Goal: Task Accomplishment & Management: Manage account settings

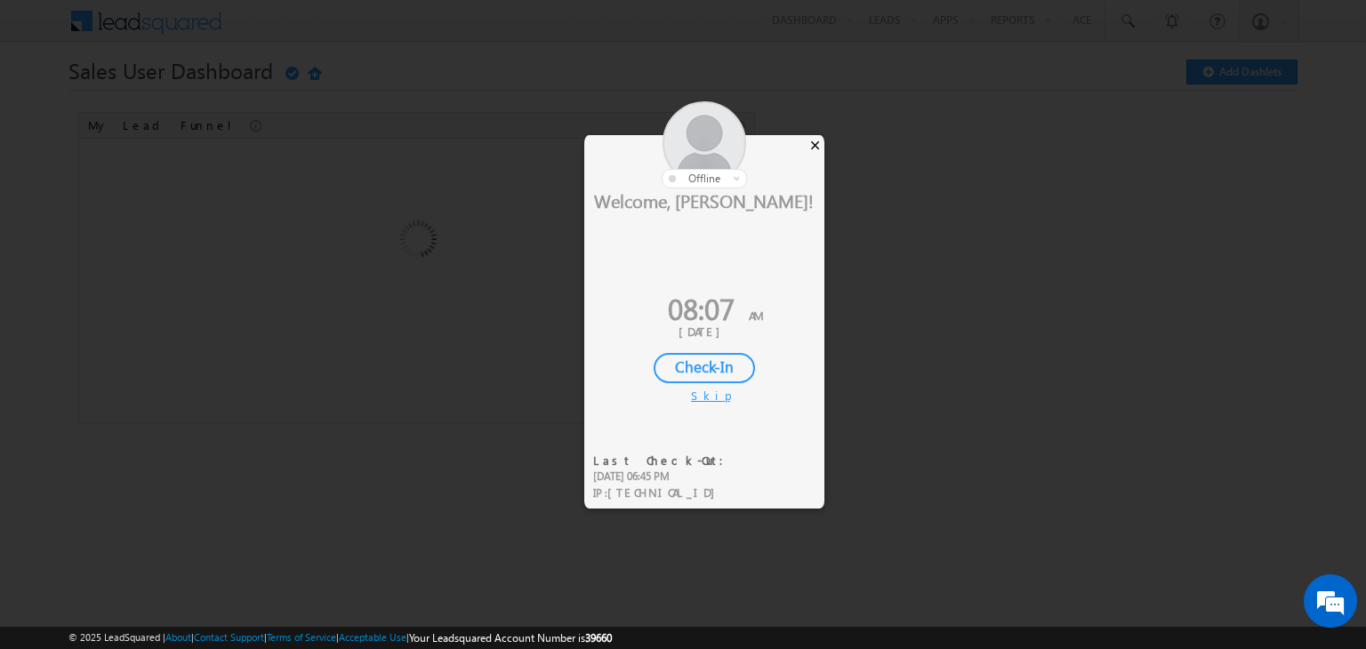
click at [815, 148] on div "×" at bounding box center [814, 145] width 19 height 20
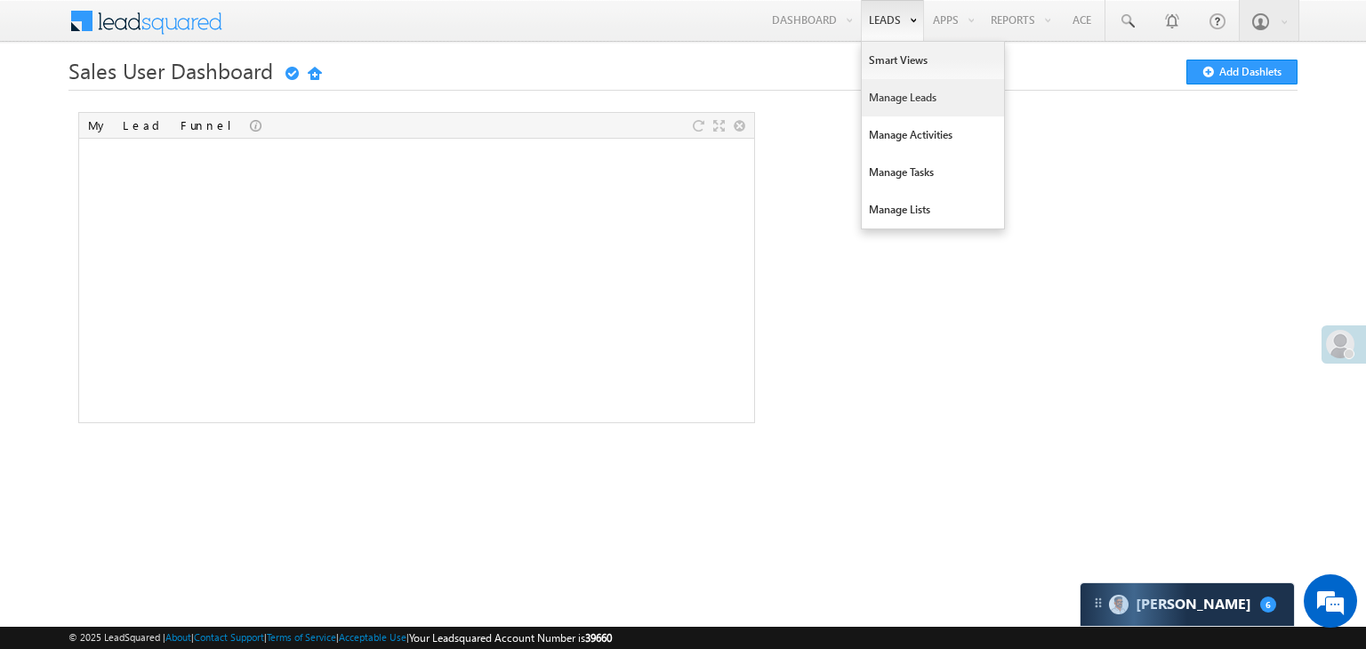
click at [885, 97] on link "Manage Leads" at bounding box center [932, 97] width 142 height 37
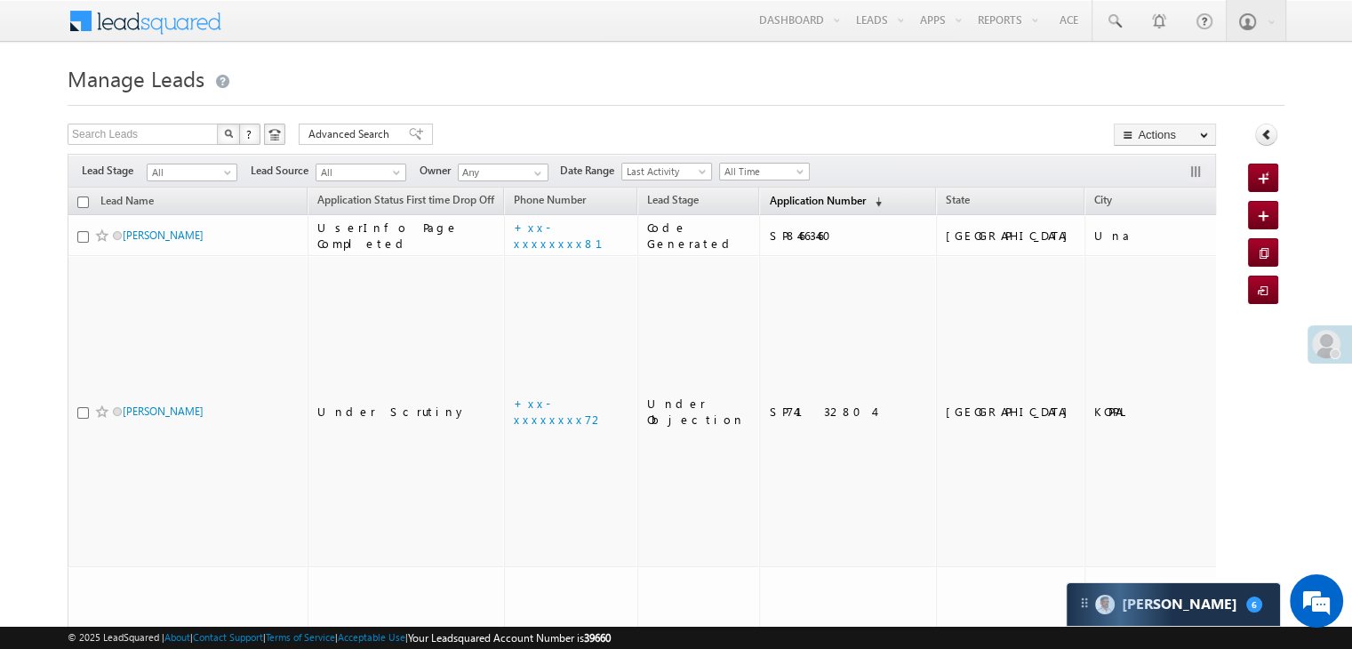
click at [782, 202] on span "Application Number" at bounding box center [817, 200] width 96 height 13
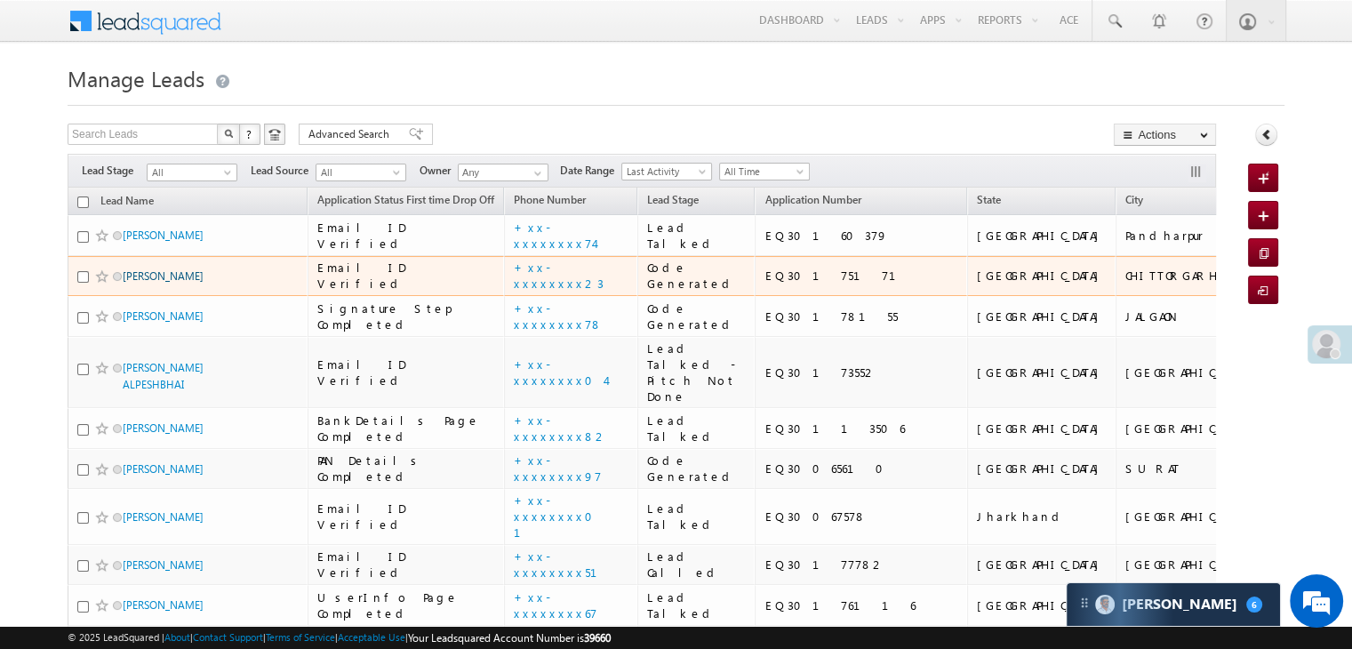
click at [174, 283] on link "Manoj Kumawat" at bounding box center [163, 275] width 81 height 13
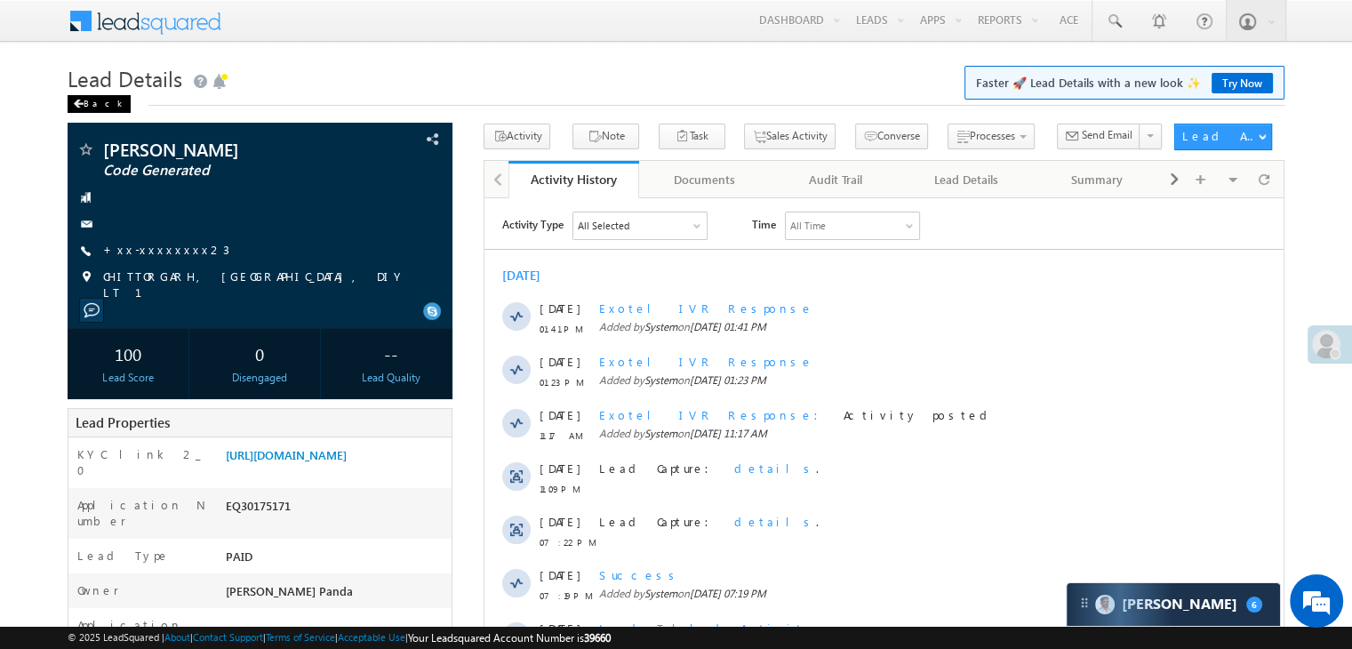
click at [89, 103] on div "Back" at bounding box center [99, 104] width 63 height 18
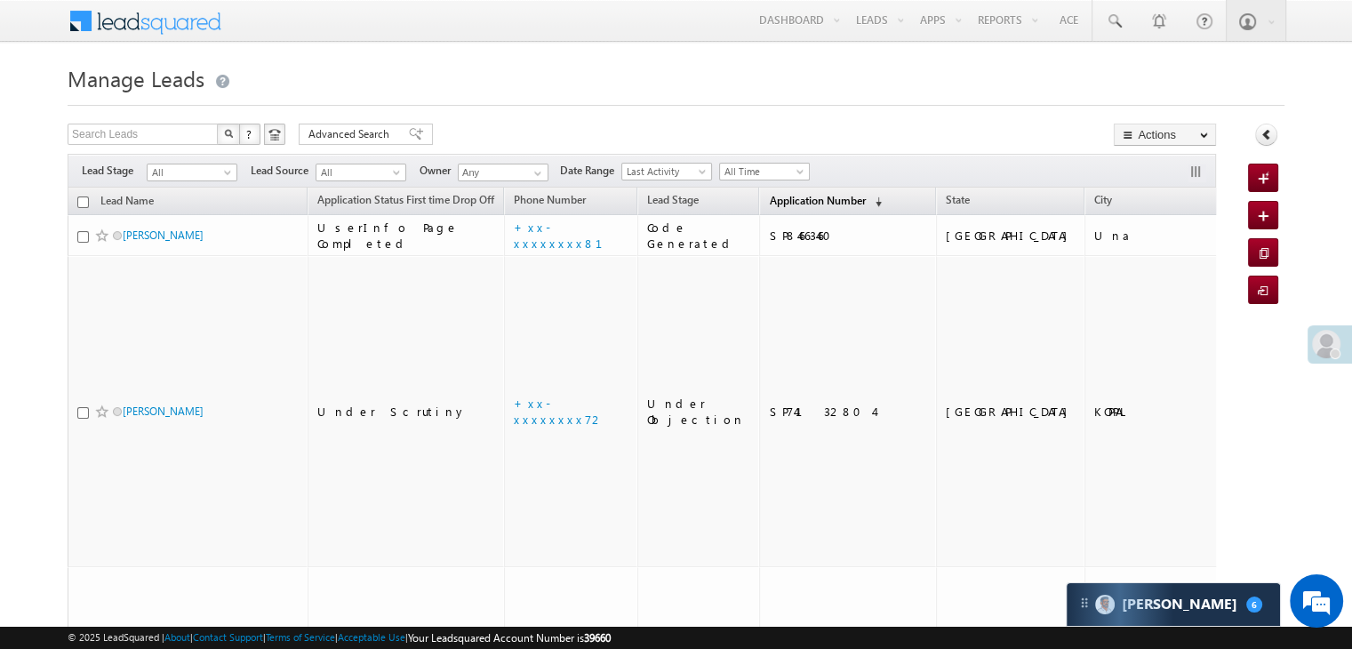
click at [775, 206] on span "Application Number" at bounding box center [817, 200] width 96 height 13
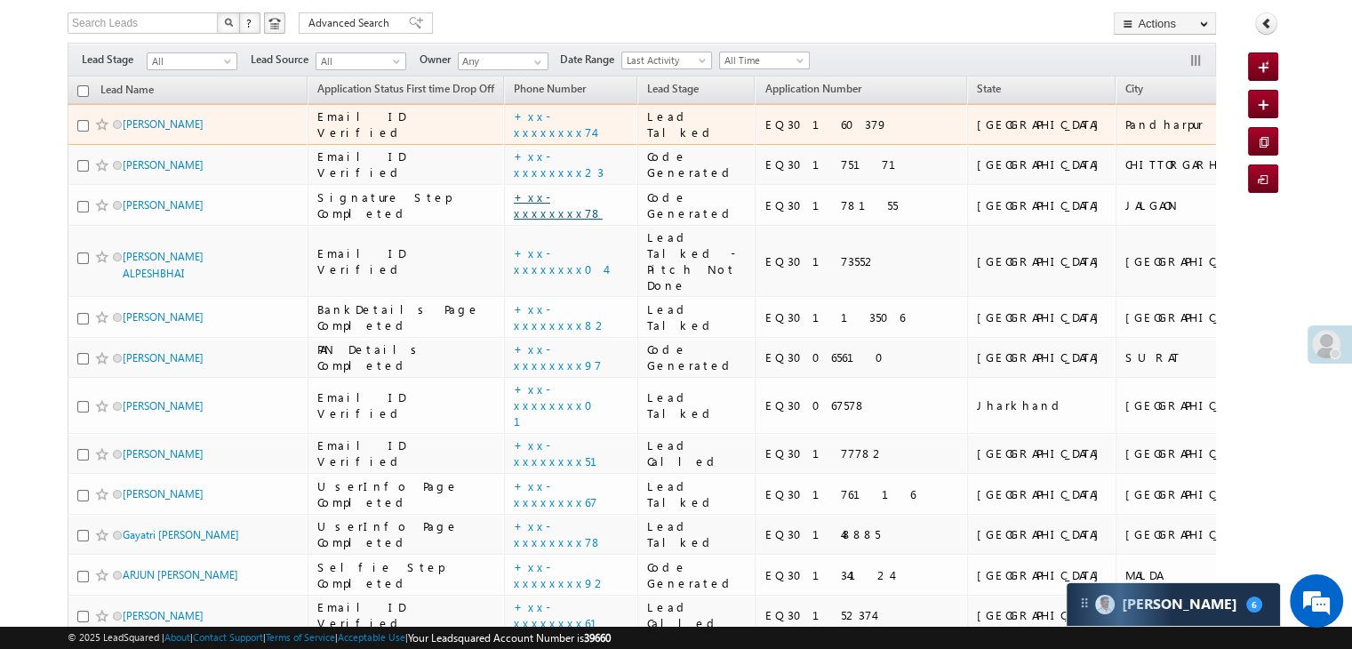
scroll to position [267, 0]
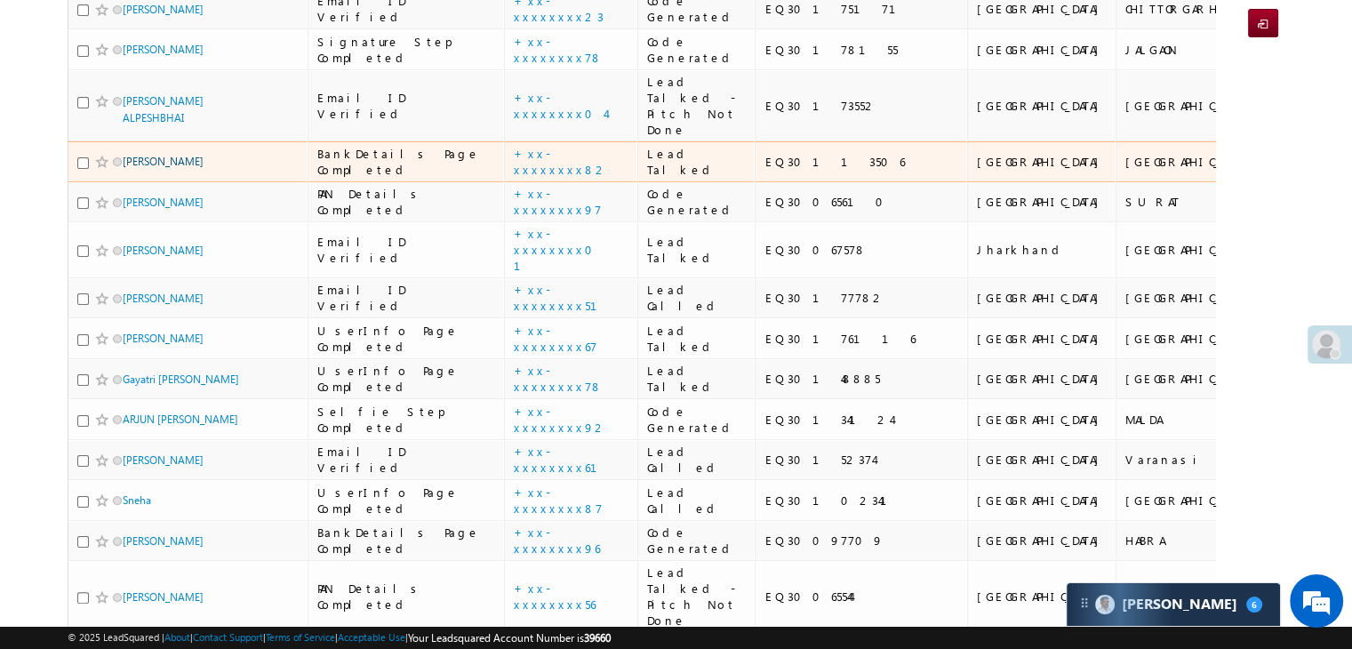
click at [164, 168] on link "Gajera Sanjay" at bounding box center [163, 161] width 81 height 13
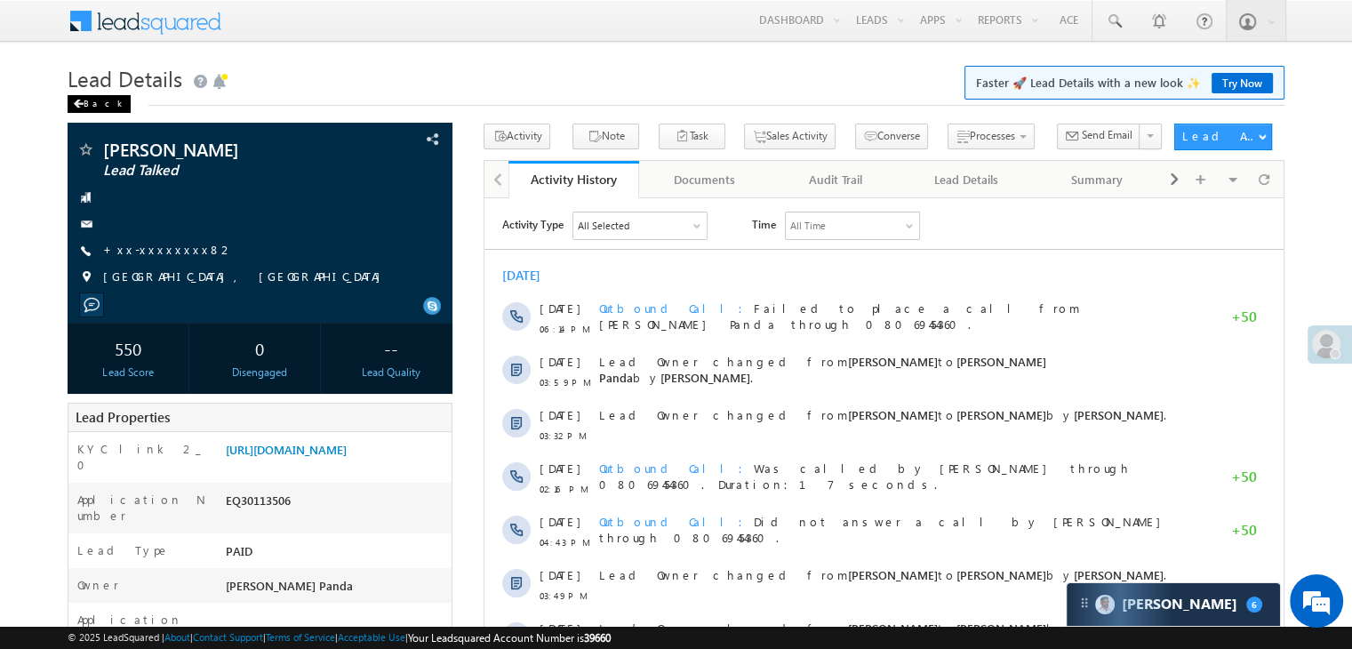
click at [84, 103] on div "Back" at bounding box center [99, 104] width 63 height 18
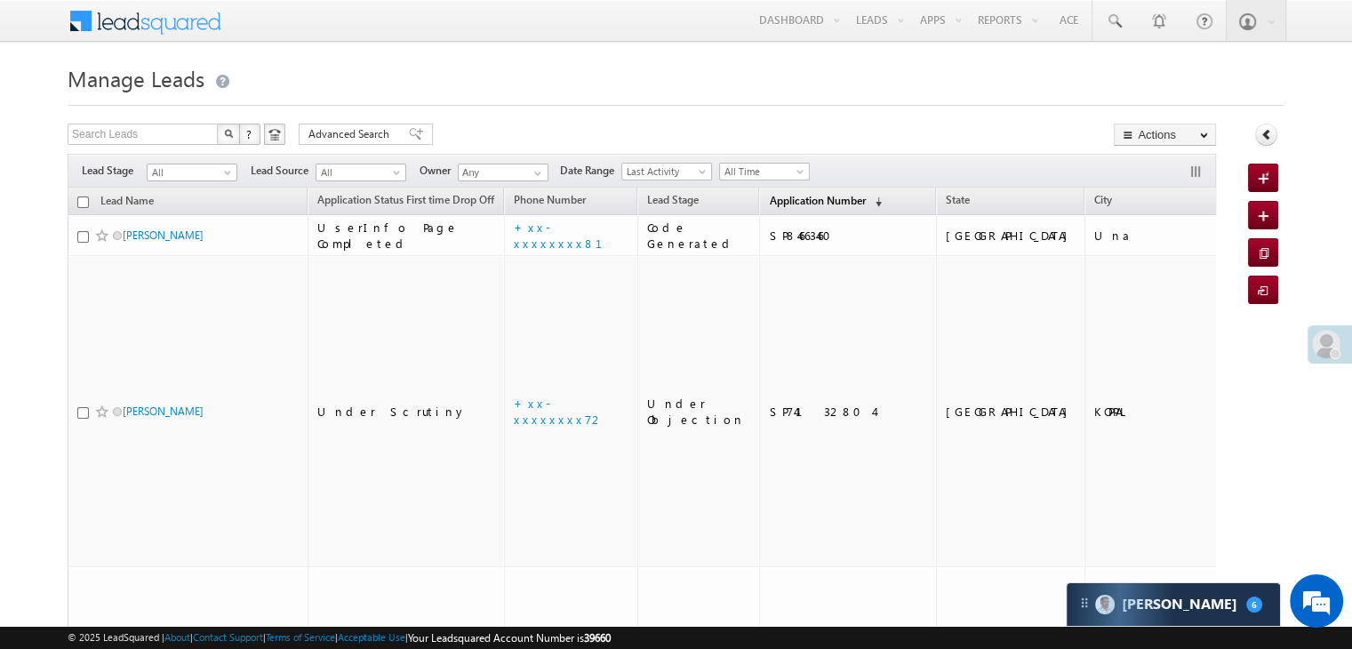
click at [779, 198] on span "Application Number" at bounding box center [817, 200] width 96 height 13
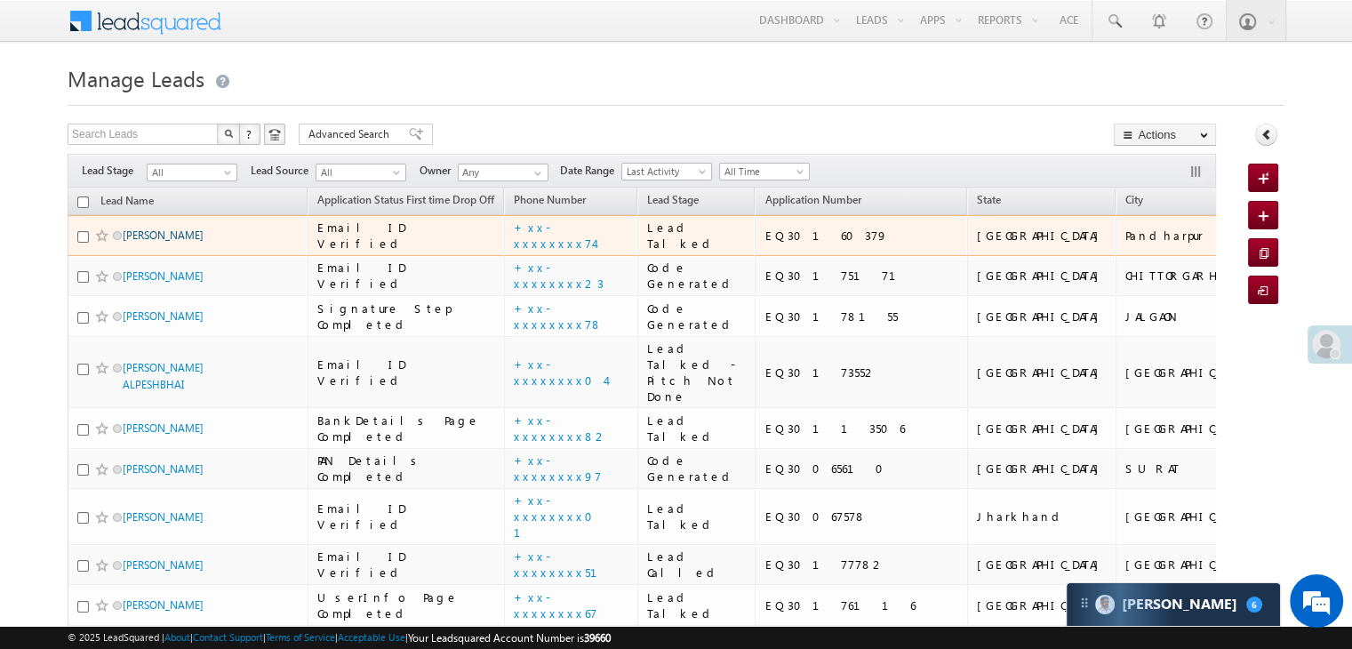
click at [153, 242] on link "[PERSON_NAME]" at bounding box center [163, 234] width 81 height 13
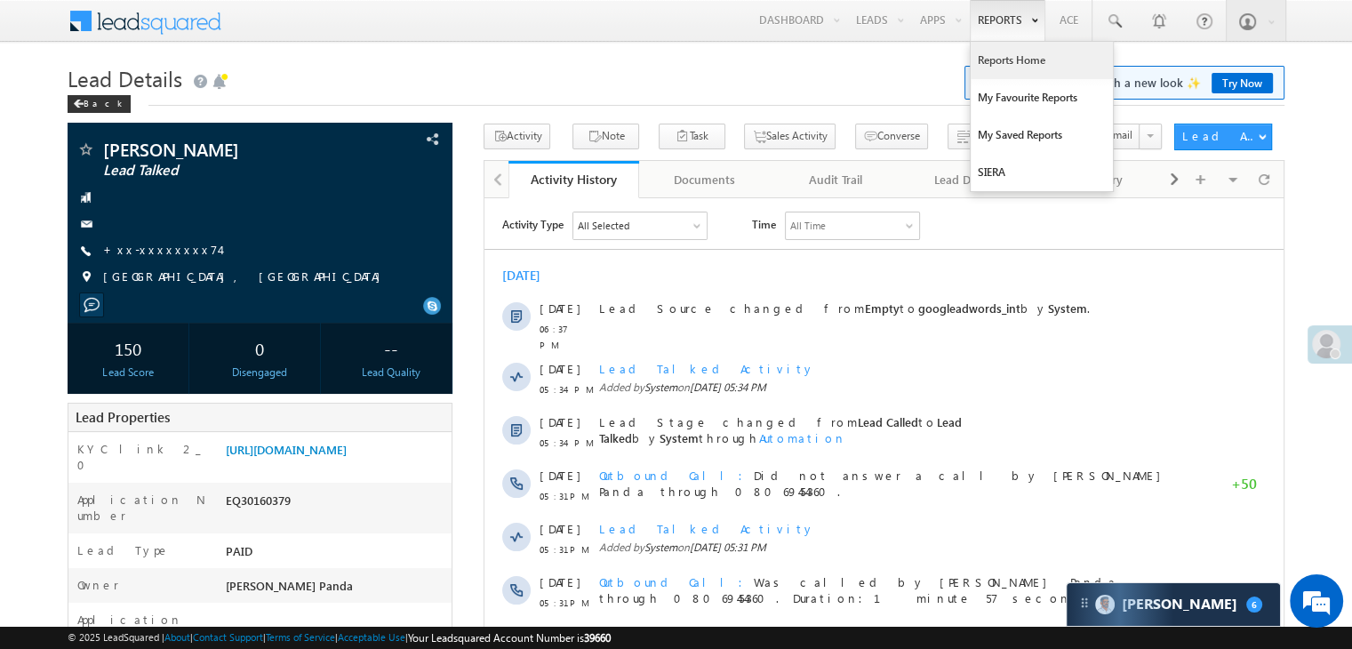
click at [994, 59] on link "Reports Home" at bounding box center [1042, 60] width 142 height 37
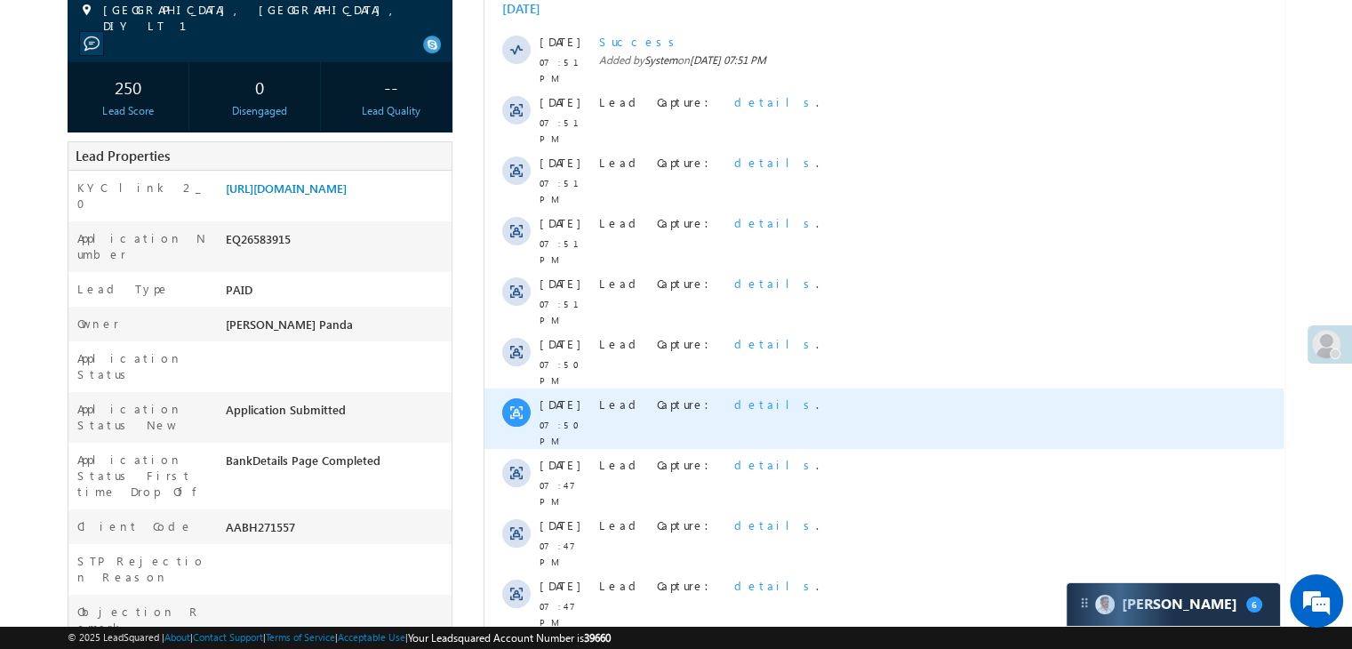
scroll to position [356, 0]
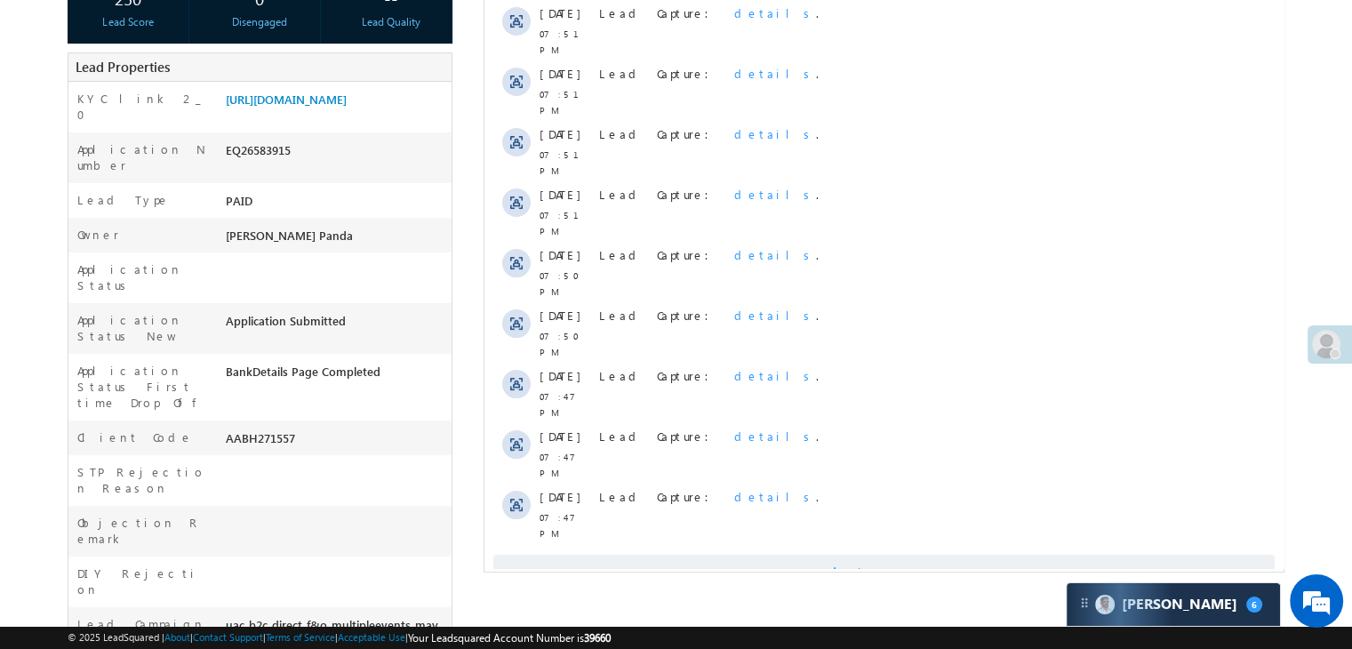
drag, startPoint x: 890, startPoint y: 502, endPoint x: 926, endPoint y: 495, distance: 37.1
click at [889, 555] on span "Show More" at bounding box center [892, 573] width 94 height 36
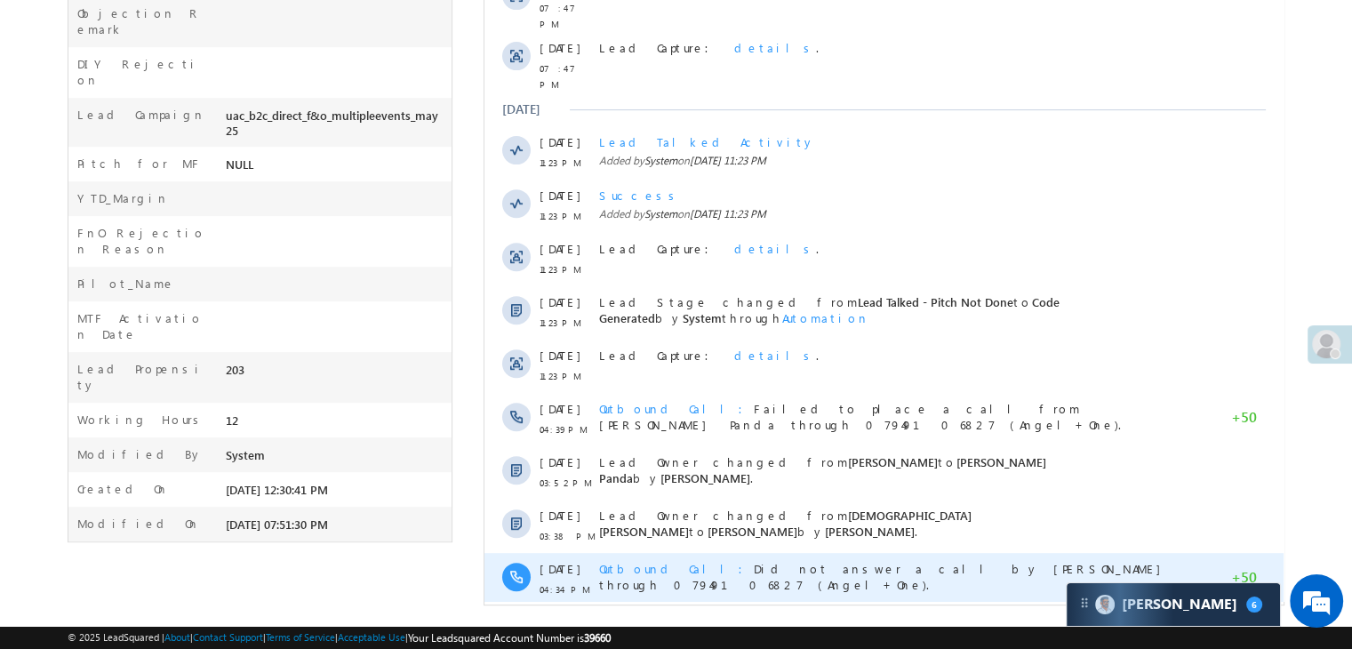
scroll to position [0, 0]
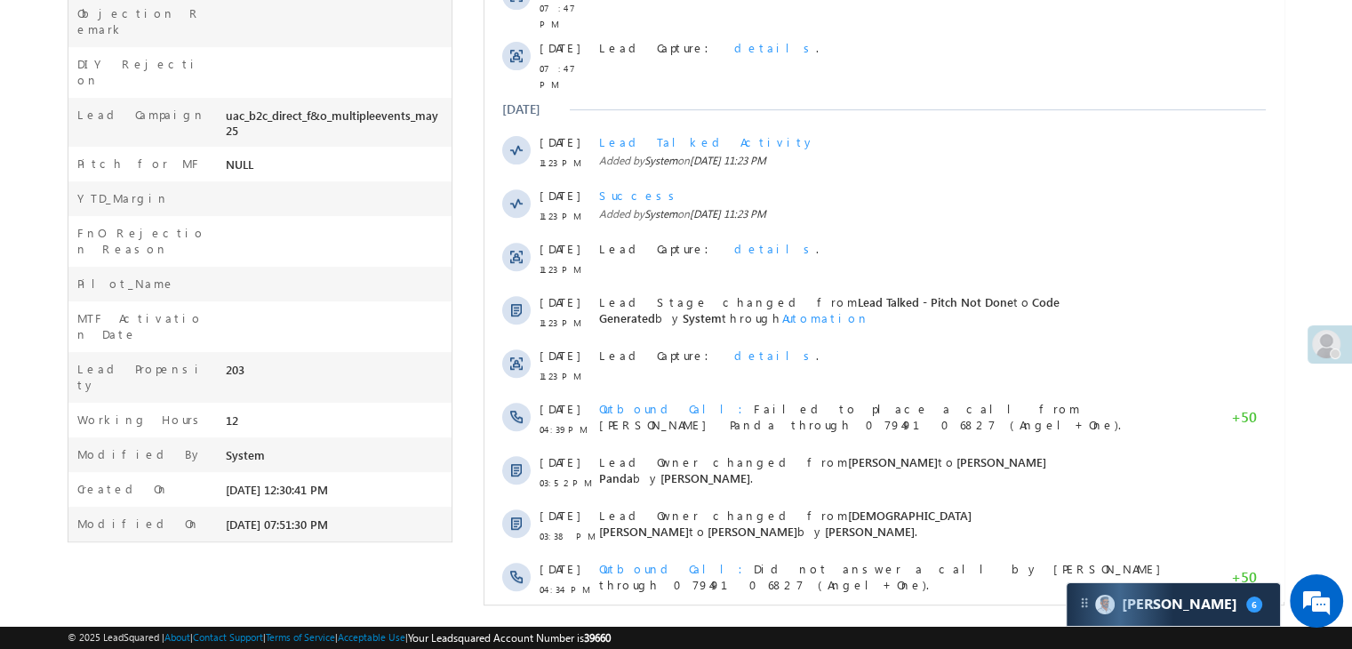
click at [853, 620] on span "Show More" at bounding box center [883, 638] width 781 height 36
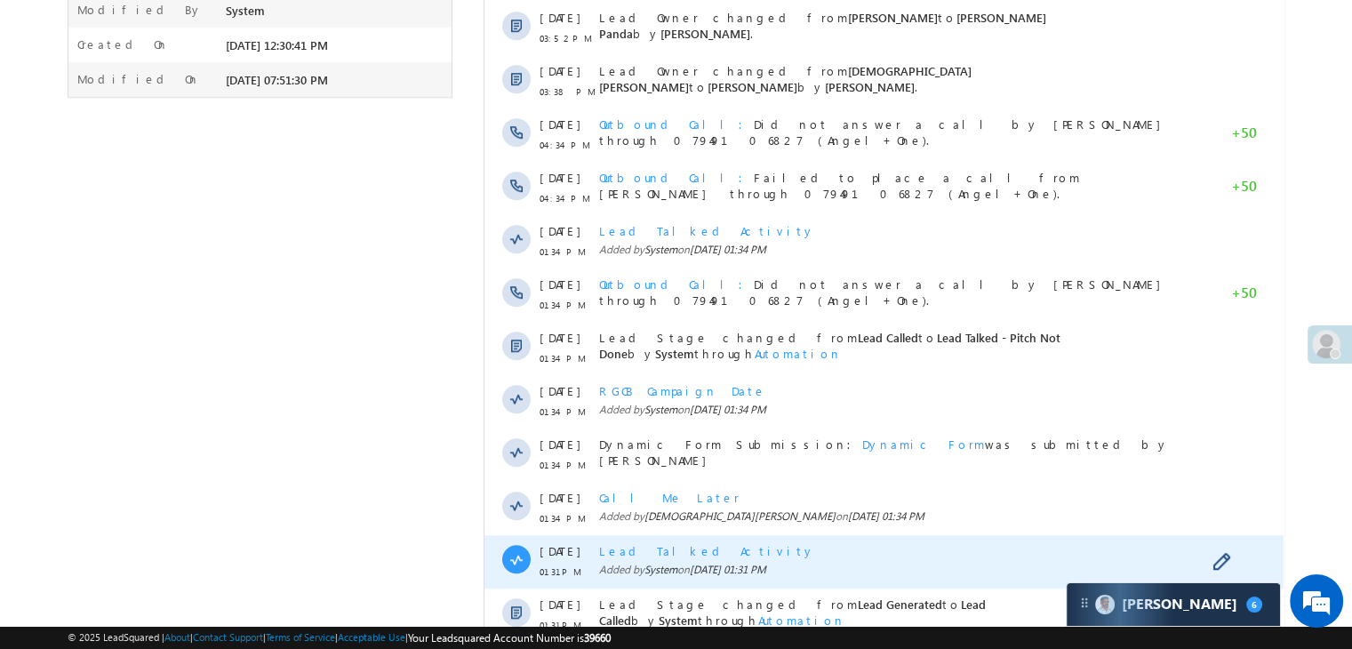
scroll to position [1398, 0]
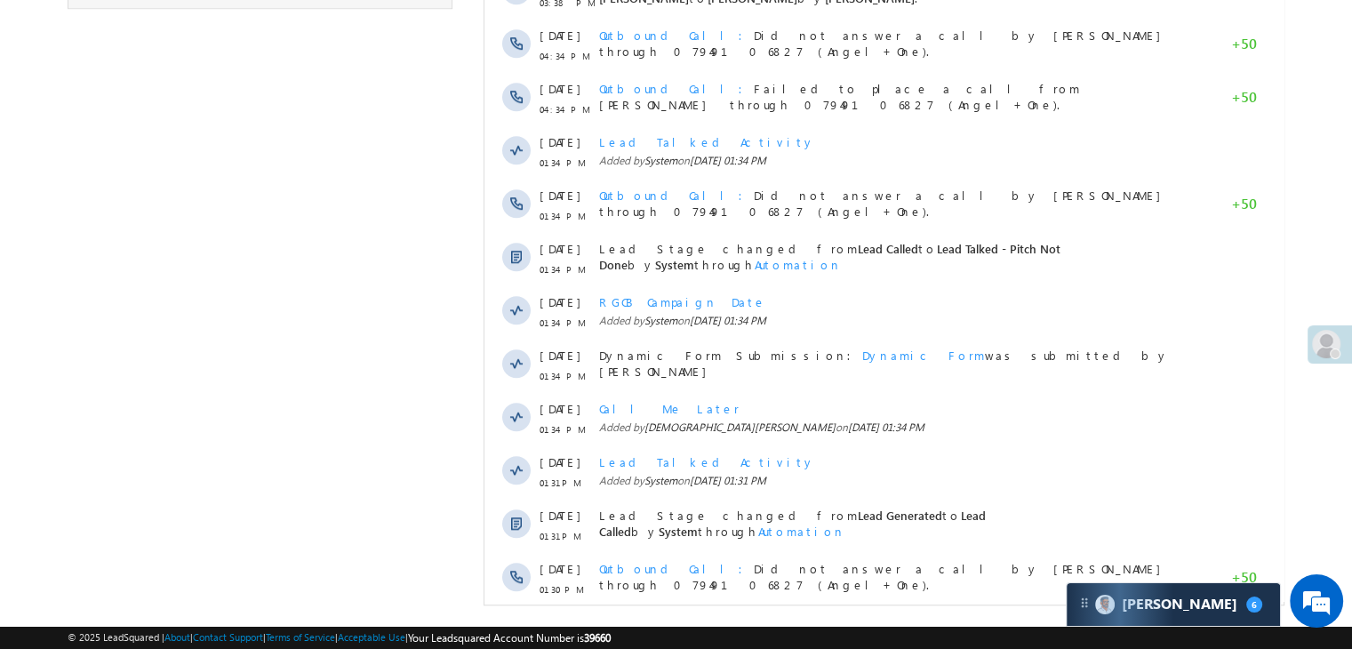
click at [901, 620] on span "Show More" at bounding box center [892, 638] width 94 height 36
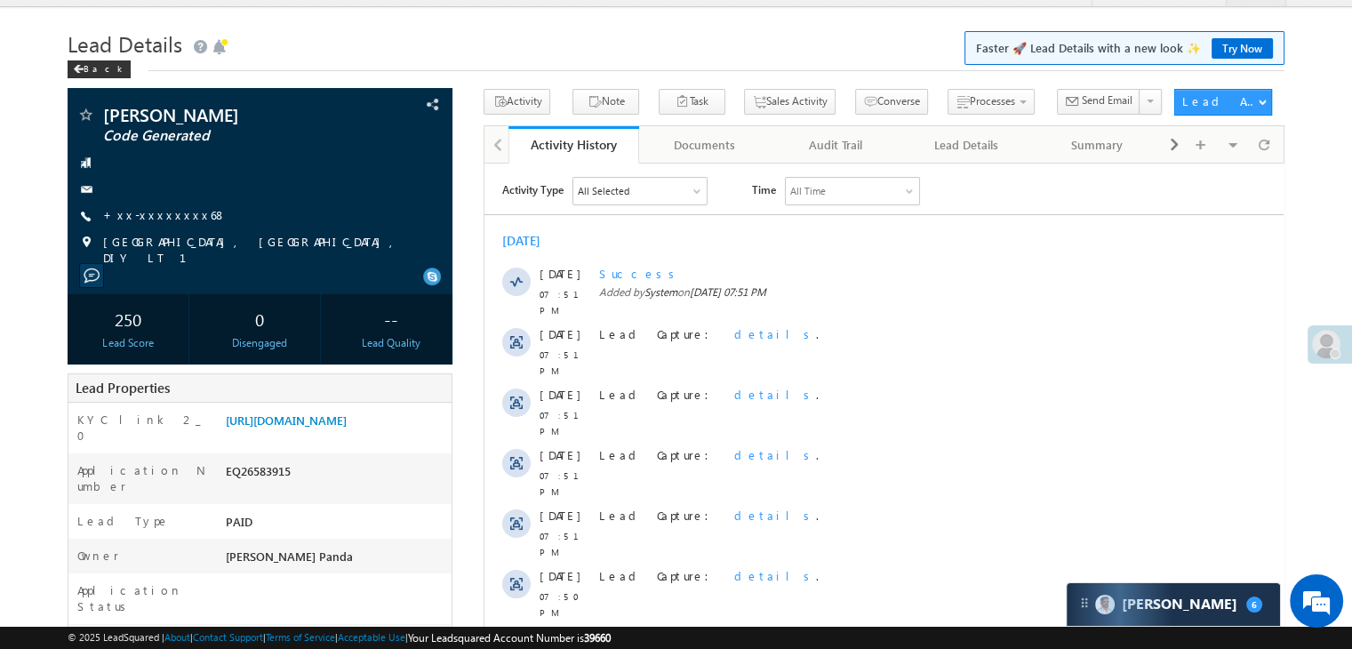
scroll to position [0, 0]
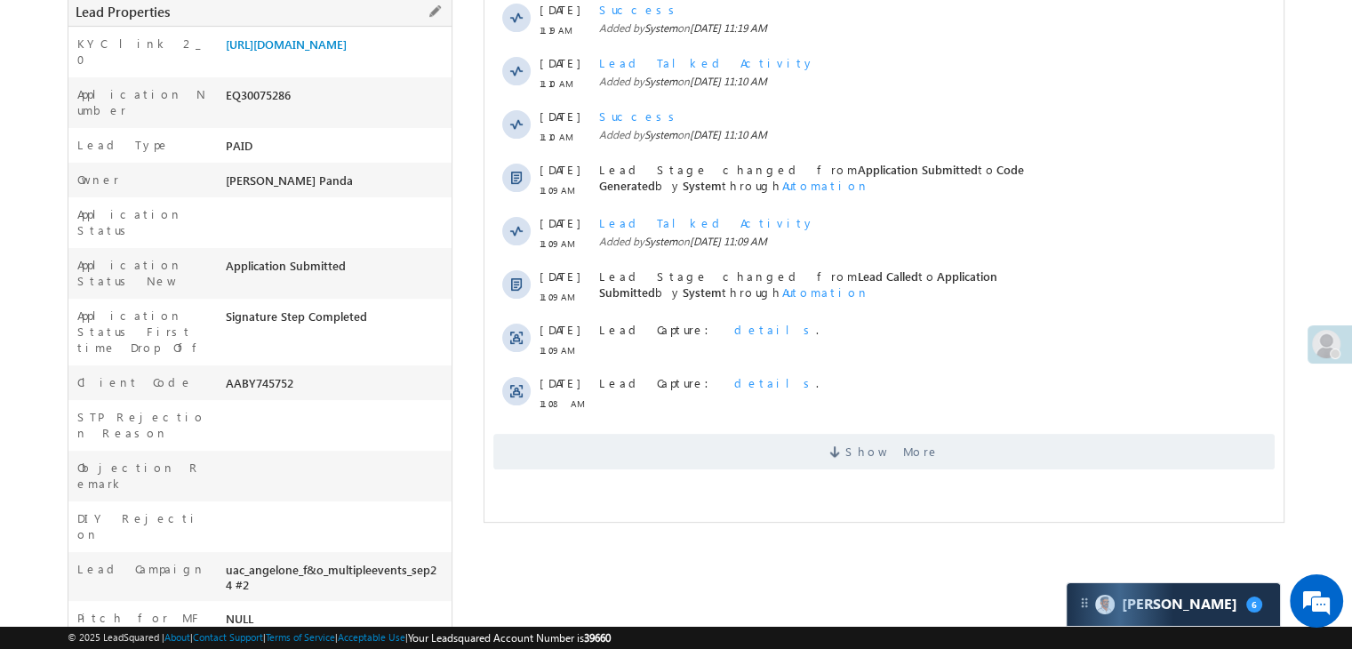
scroll to position [445, 0]
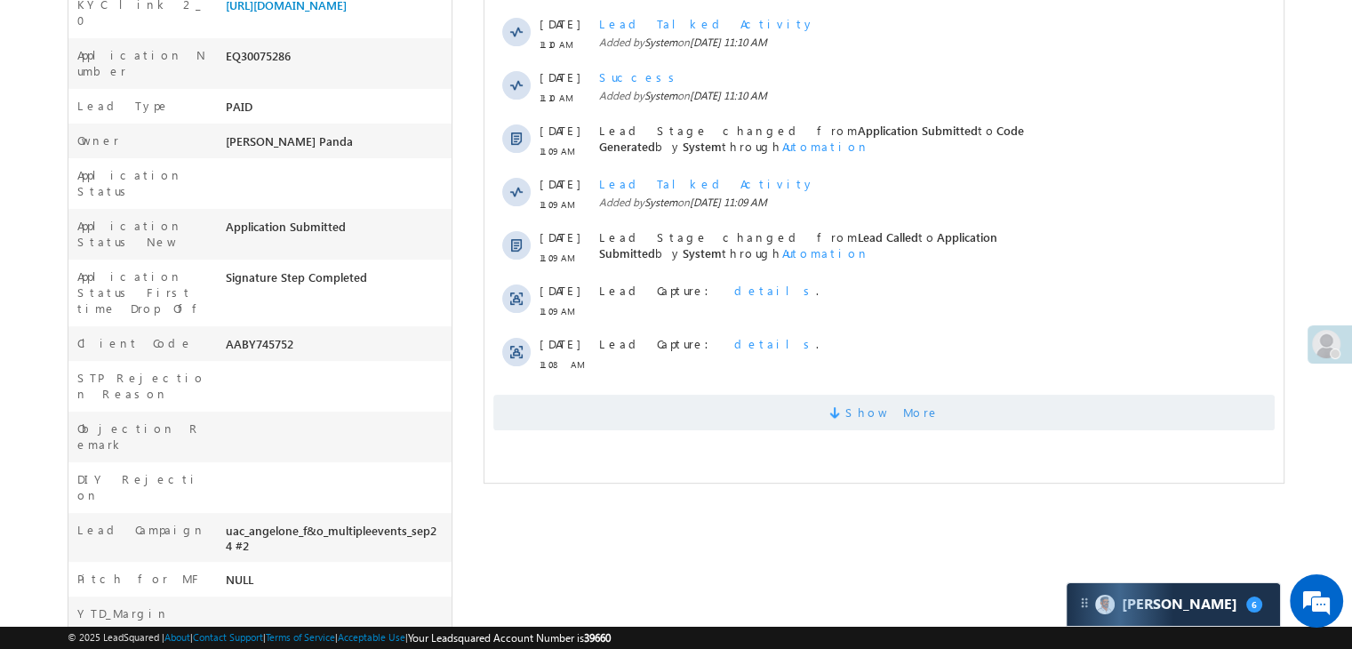
click at [915, 420] on span "Show More" at bounding box center [892, 413] width 94 height 36
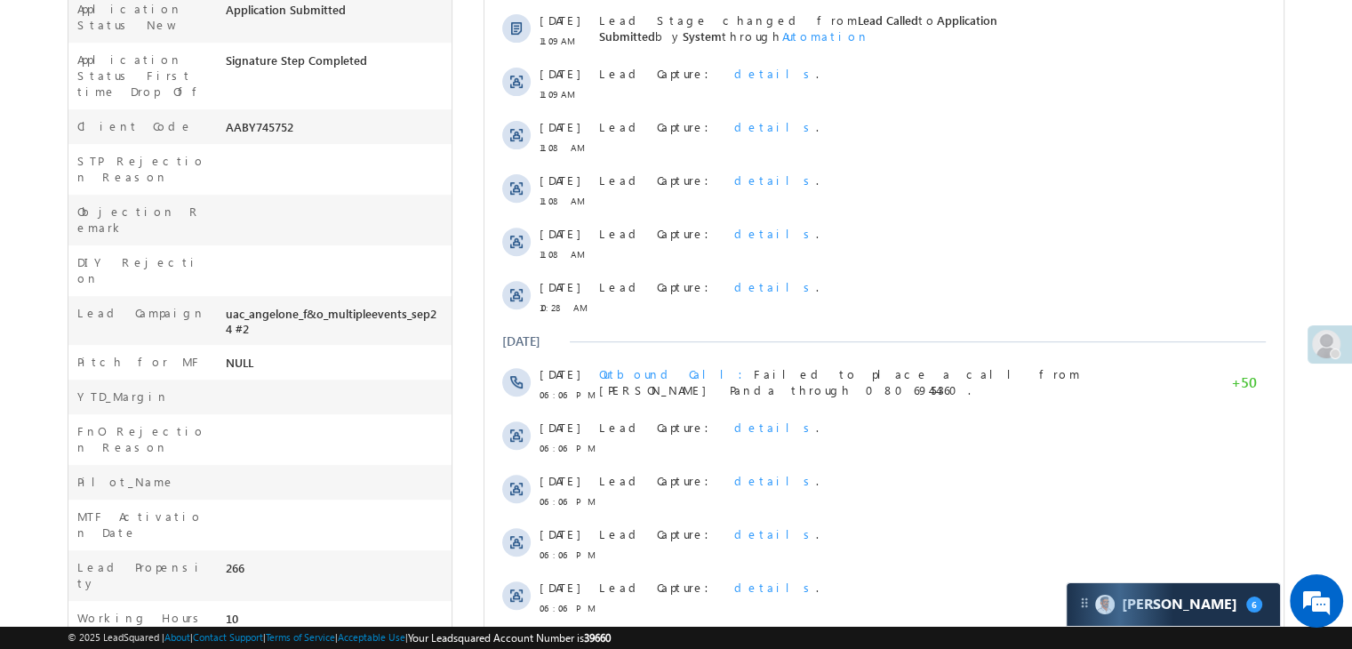
scroll to position [865, 0]
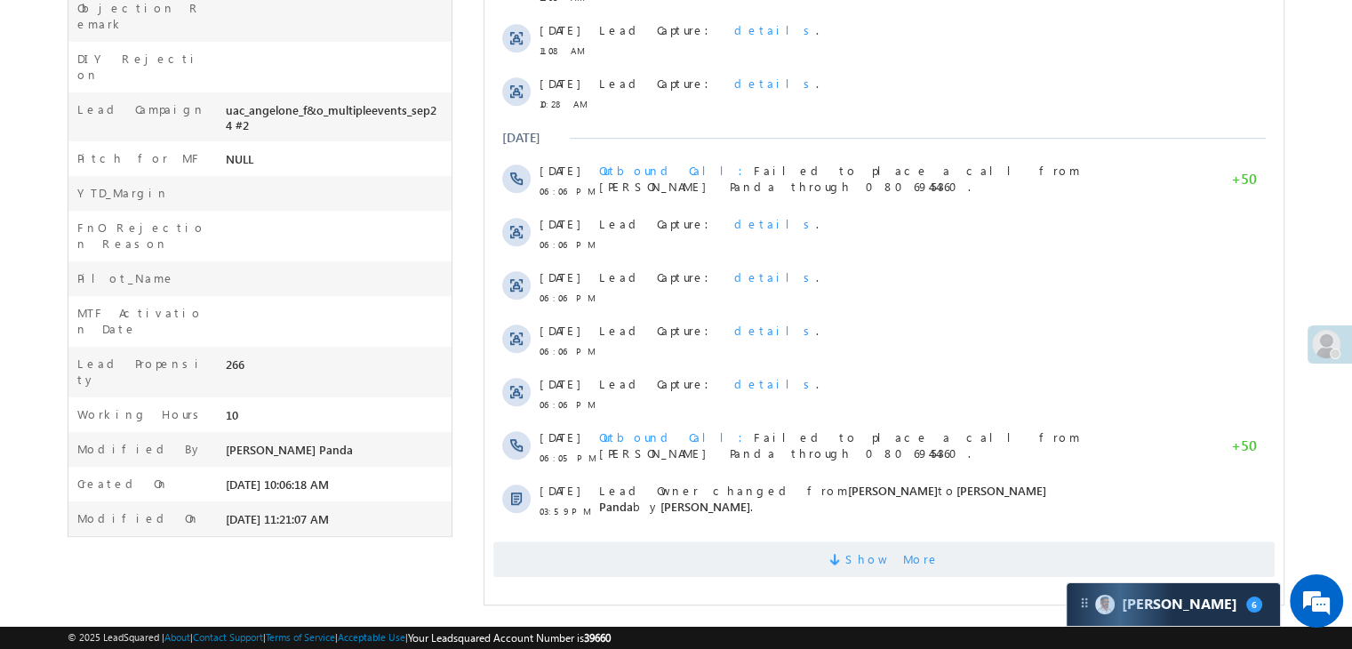
click at [875, 568] on span "Show More" at bounding box center [892, 559] width 94 height 36
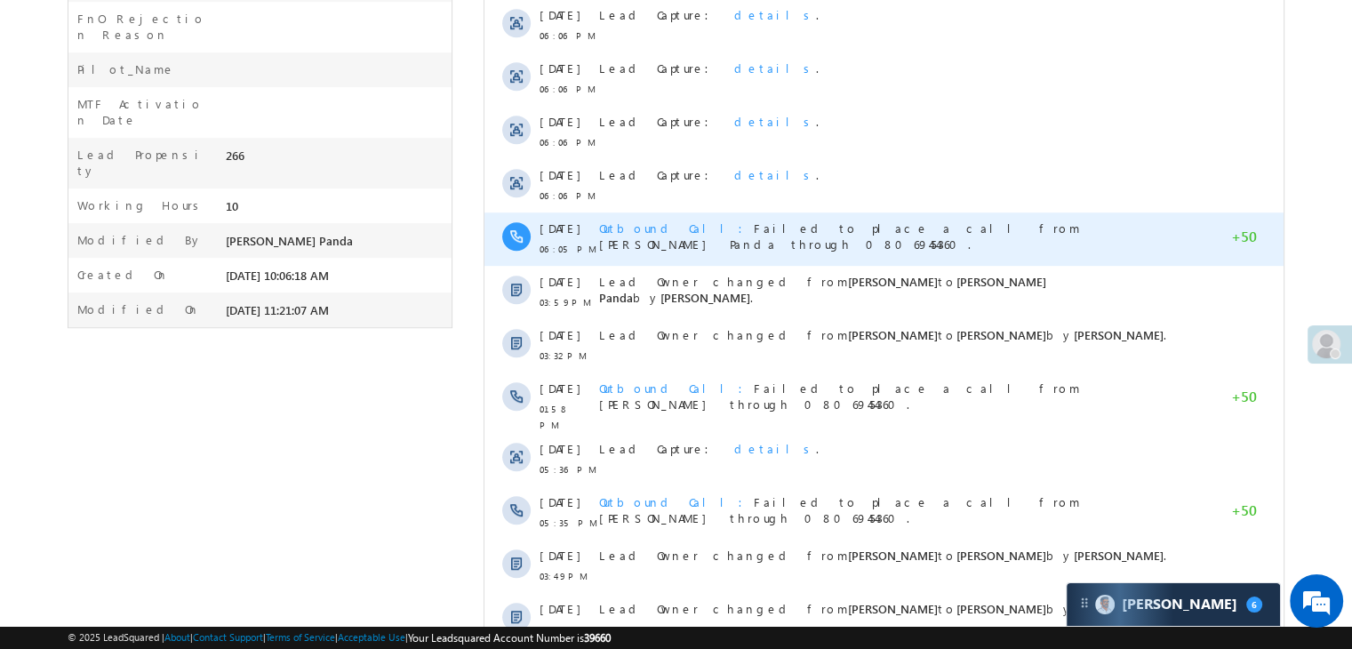
scroll to position [1398, 0]
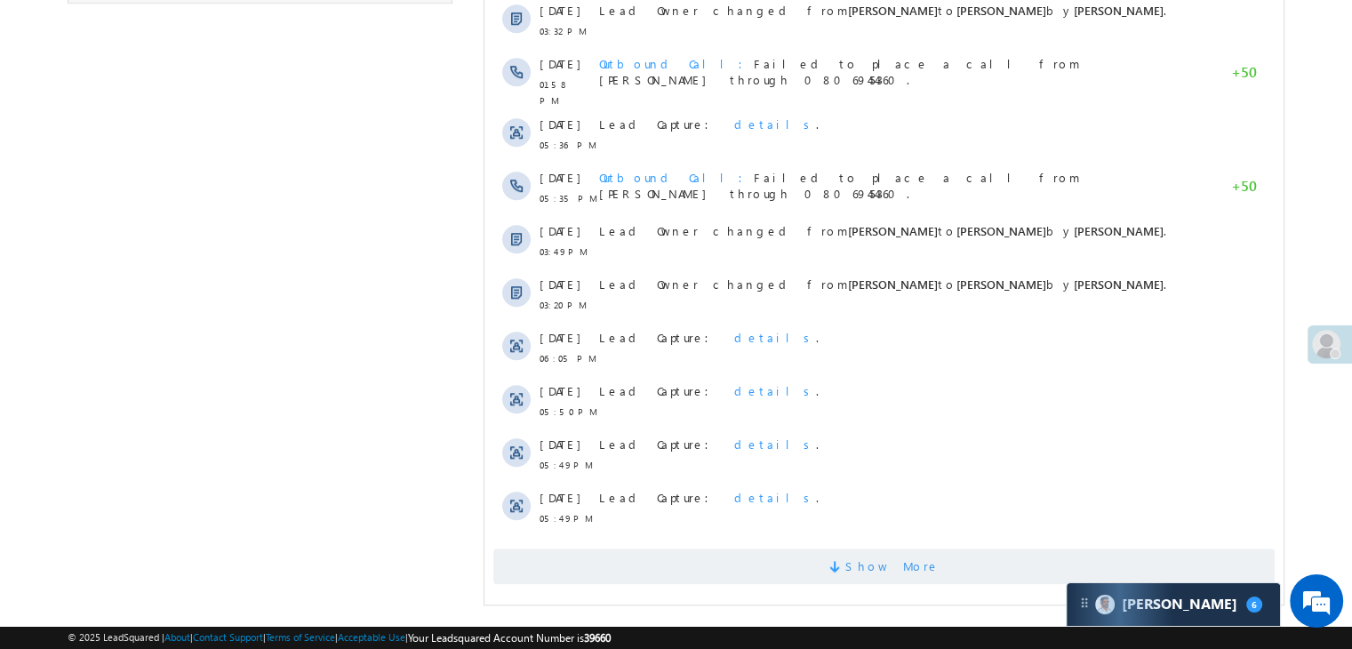
click at [893, 565] on span "Show More" at bounding box center [892, 567] width 94 height 36
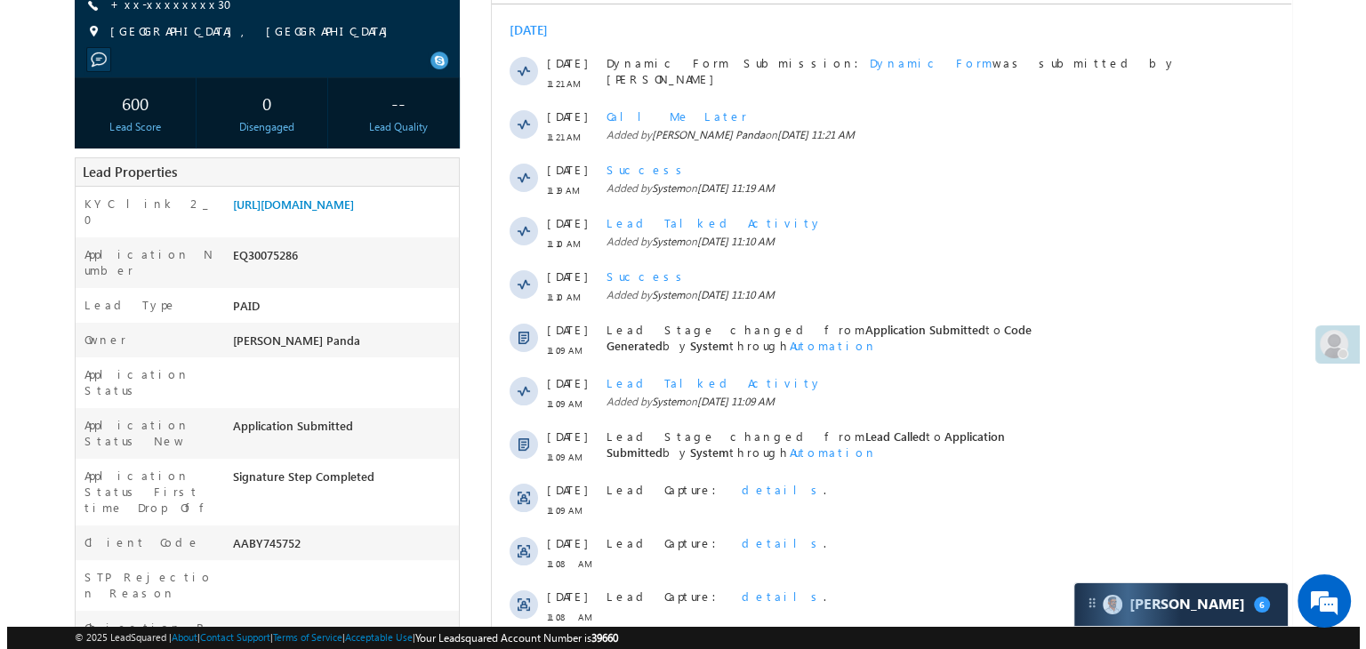
scroll to position [0, 0]
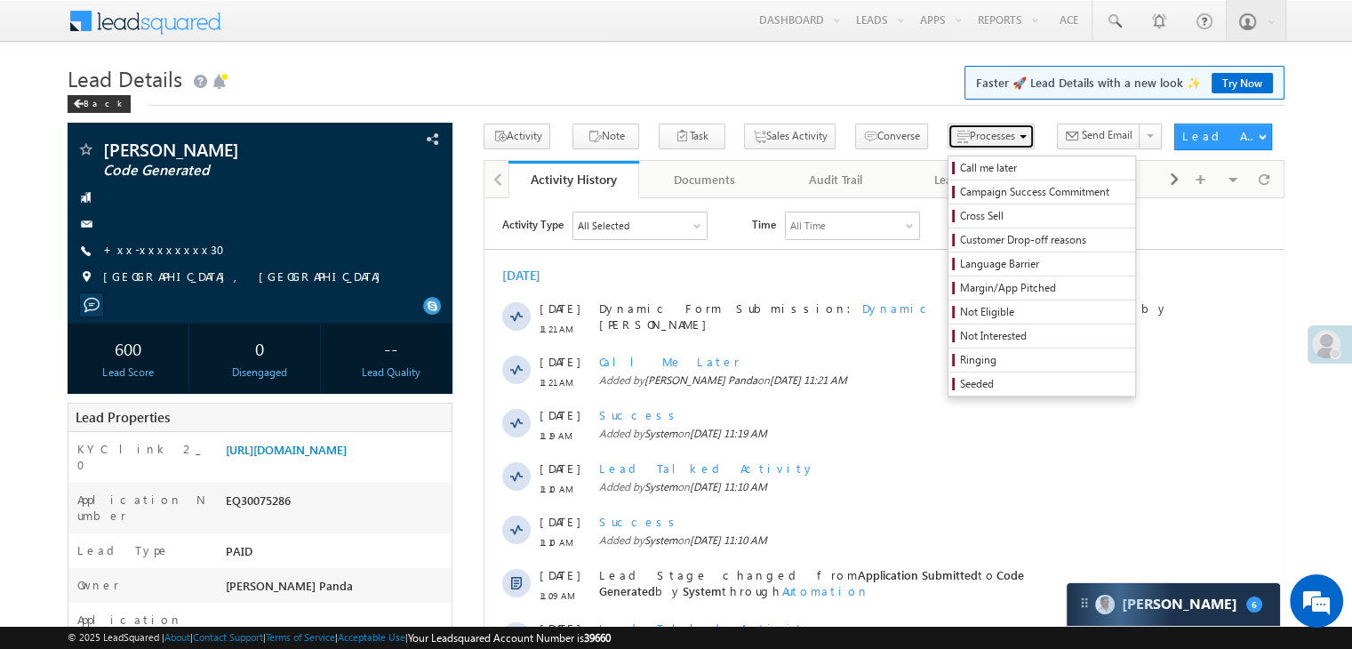
click at [970, 132] on span "Processes" at bounding box center [992, 135] width 45 height 13
click at [960, 164] on span "Call me later" at bounding box center [1044, 168] width 169 height 16
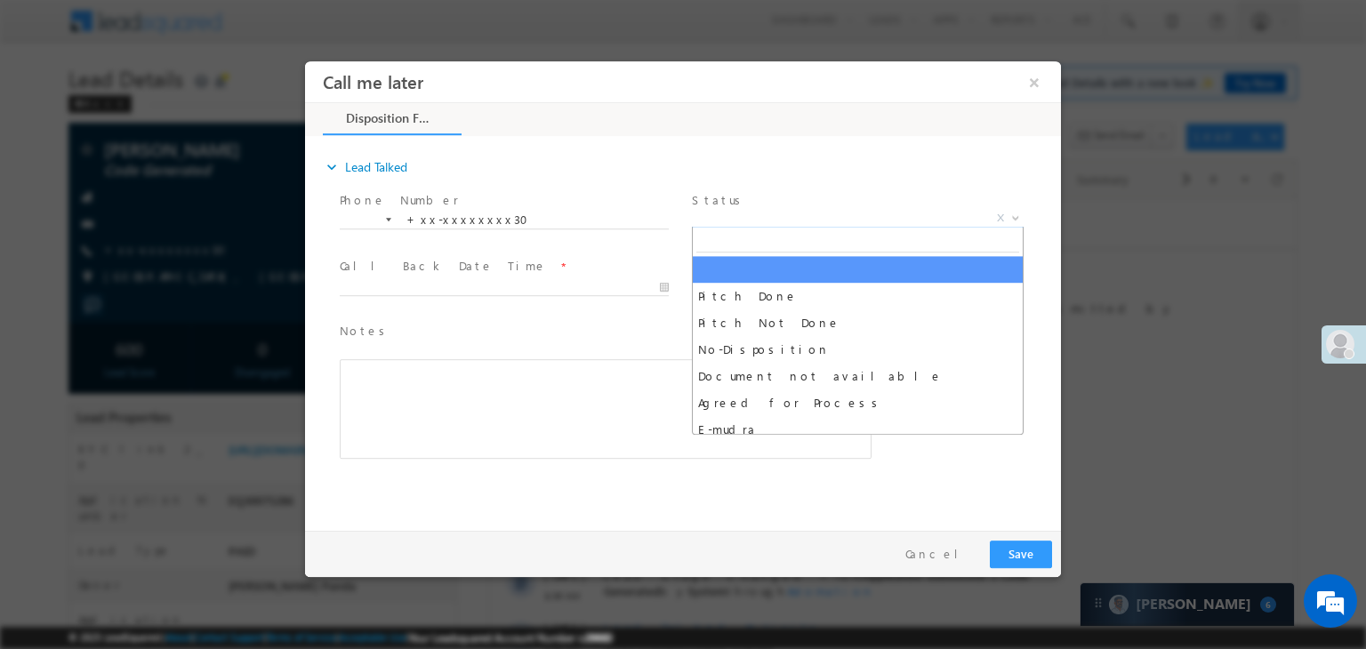
click at [821, 216] on span "X" at bounding box center [858, 219] width 332 height 18
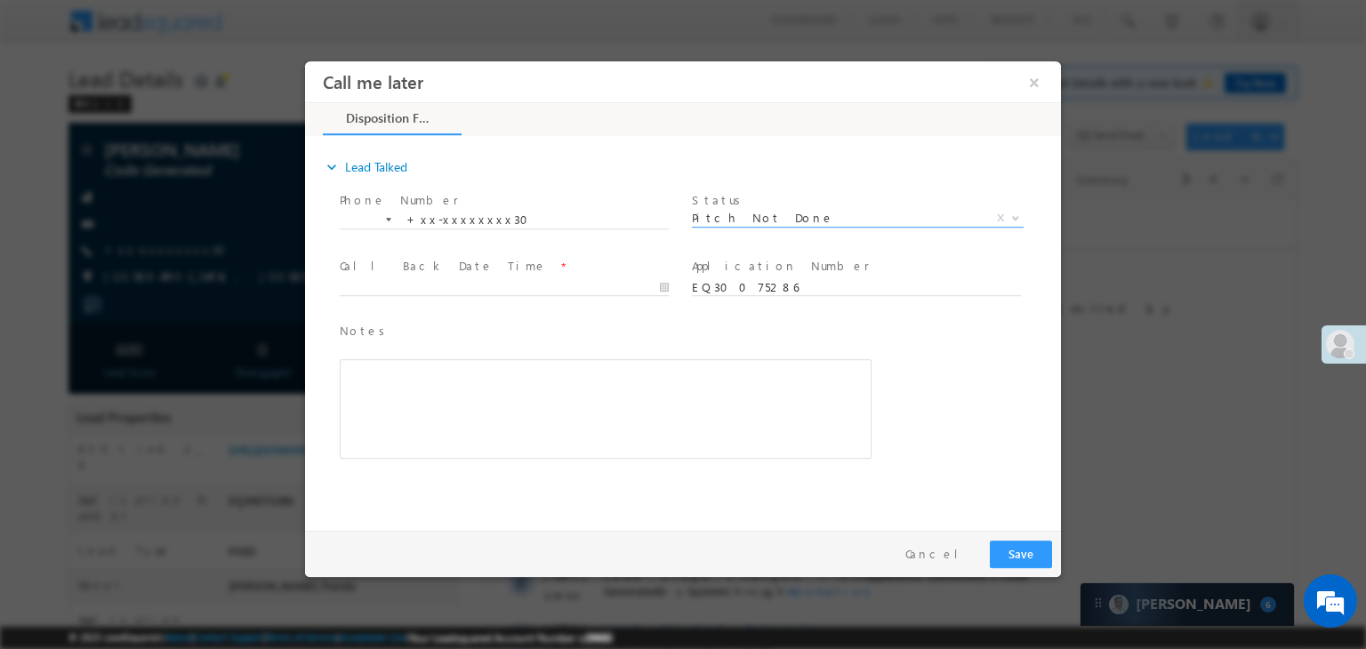
select select "Pitch Not Done"
type input "10/13/25 8:15 AM"
click at [612, 289] on input "10/13/25 8:15 AM" at bounding box center [504, 288] width 329 height 18
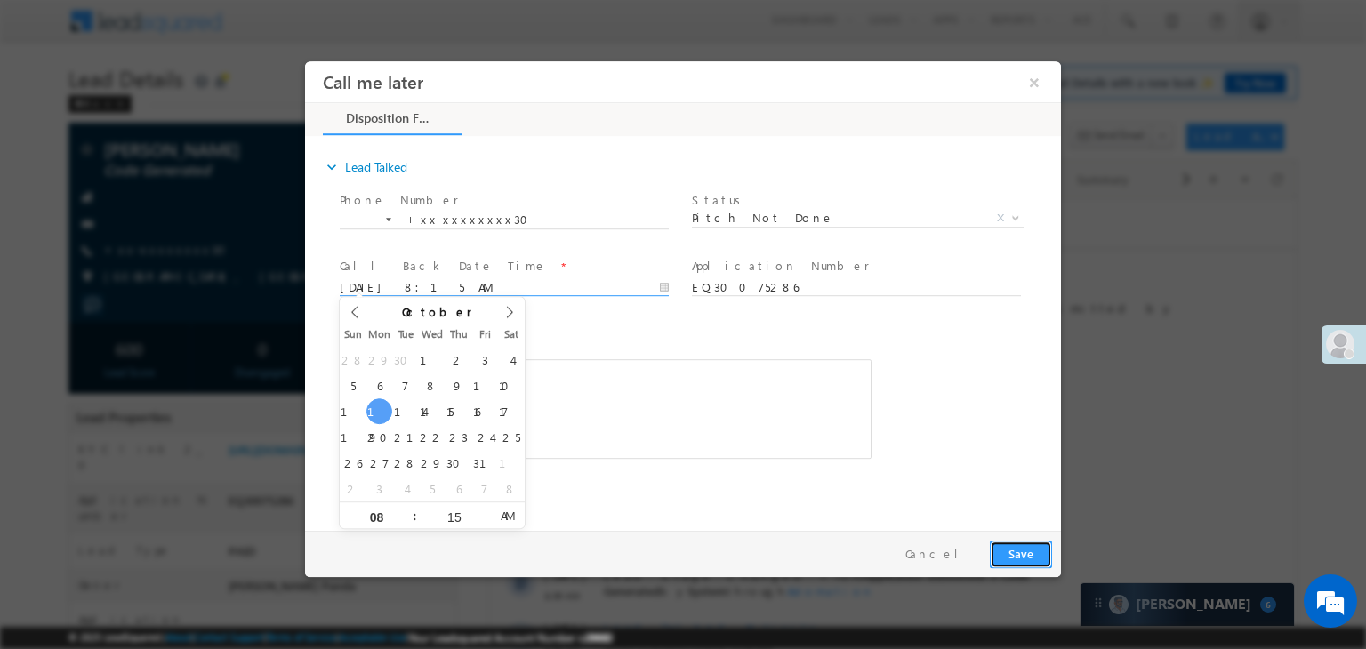
click at [1015, 541] on button "Save" at bounding box center [1020, 555] width 62 height 28
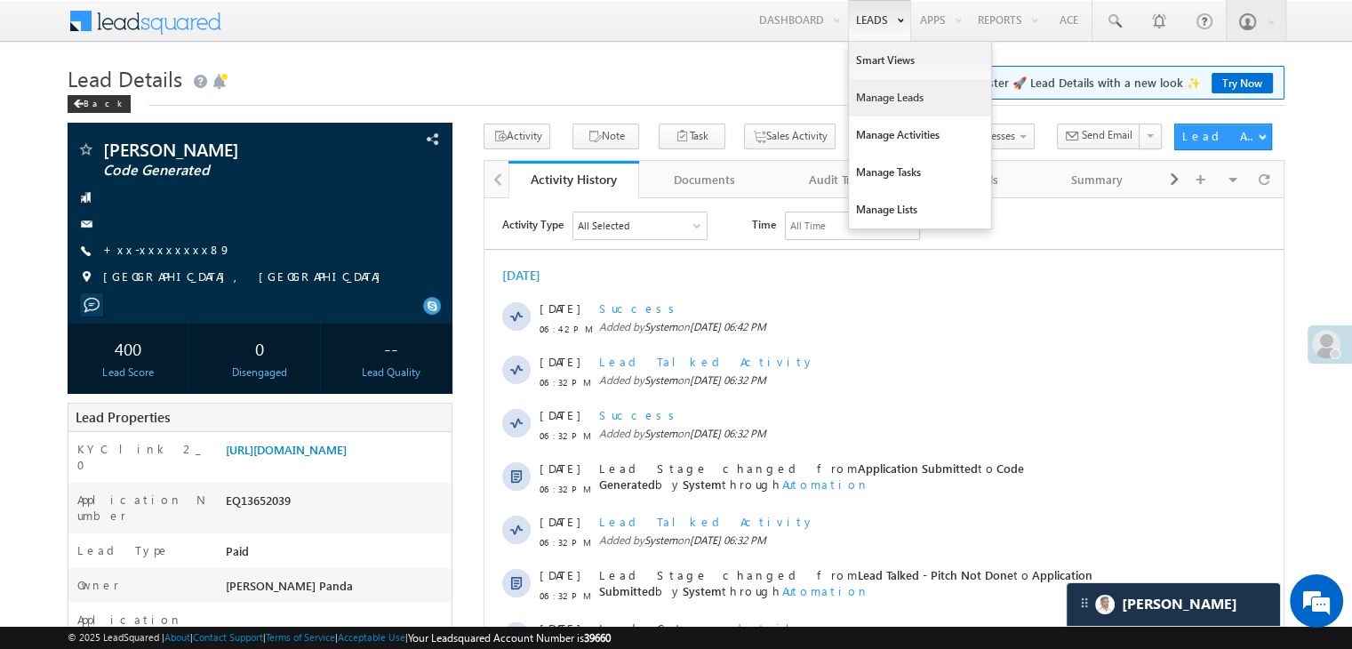
click at [874, 93] on link "Manage Leads" at bounding box center [920, 97] width 142 height 37
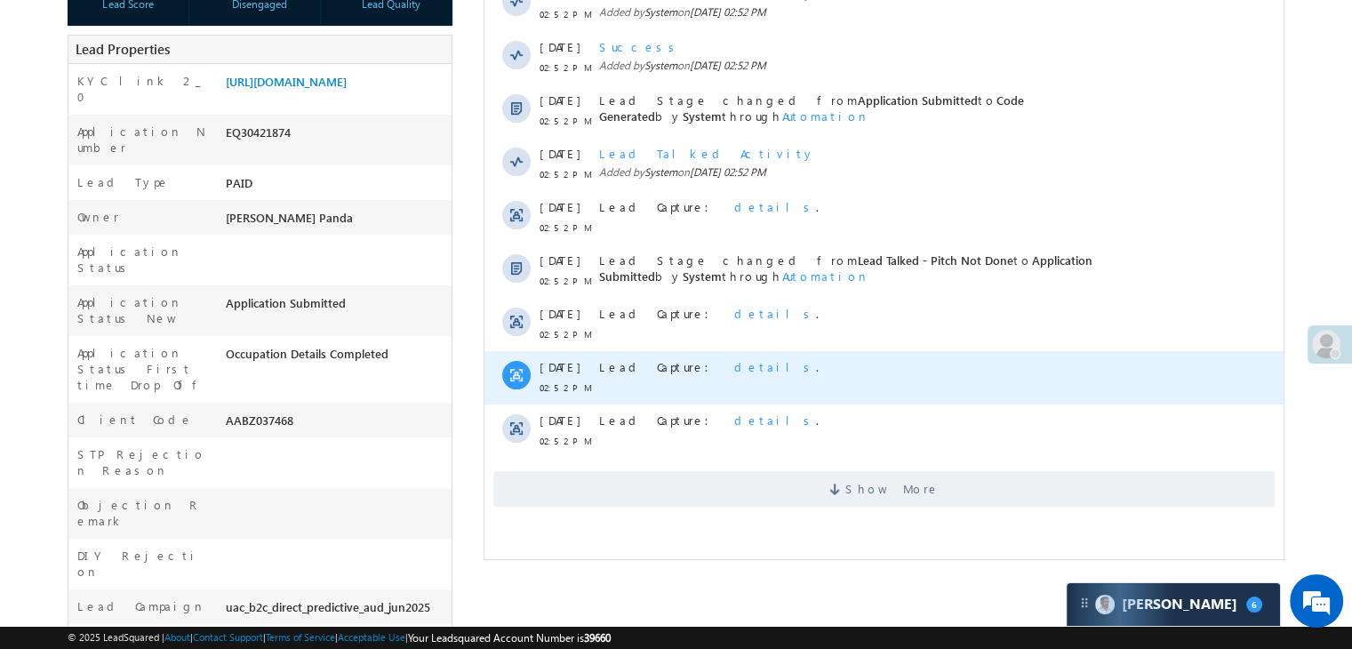
scroll to position [356, 0]
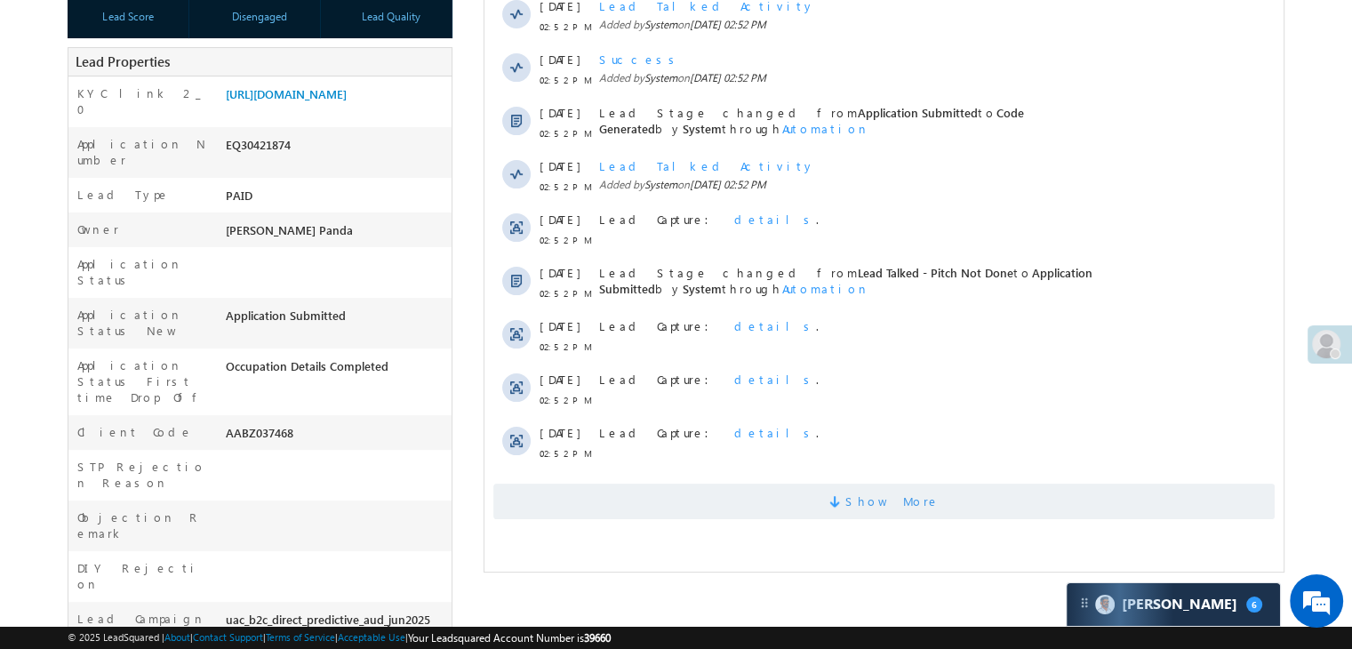
click at [893, 509] on span "Show More" at bounding box center [892, 502] width 94 height 36
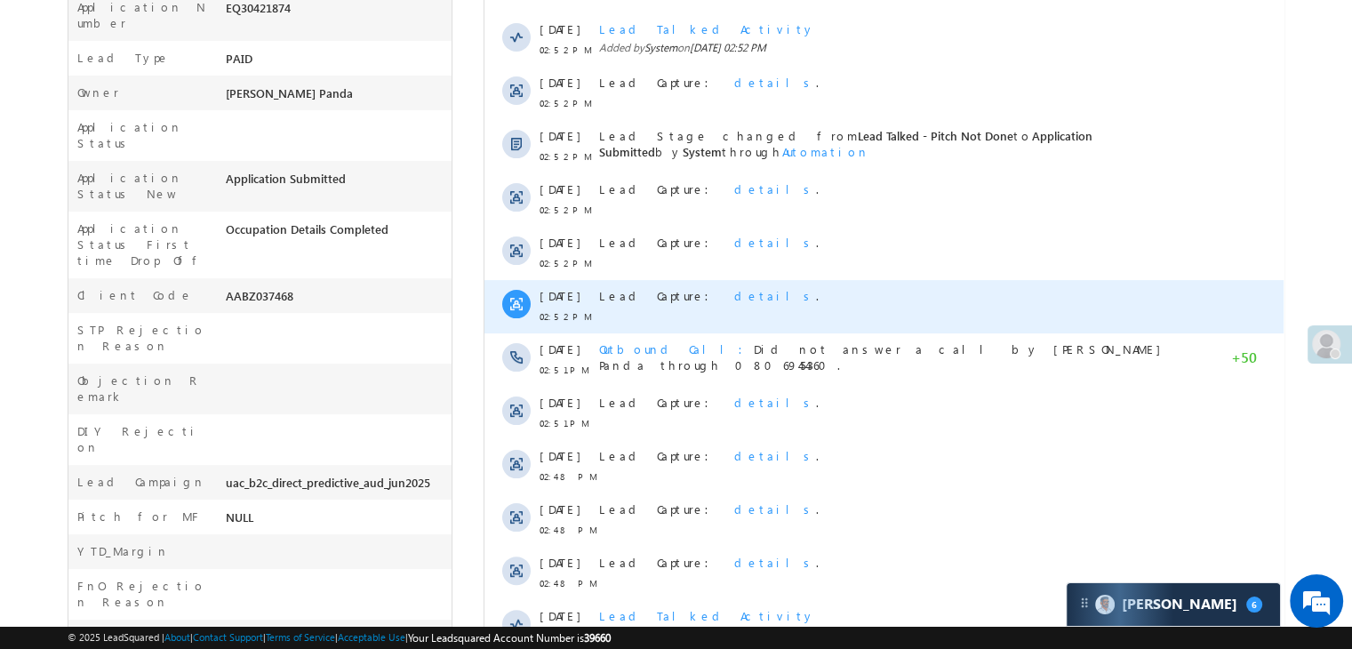
scroll to position [832, 0]
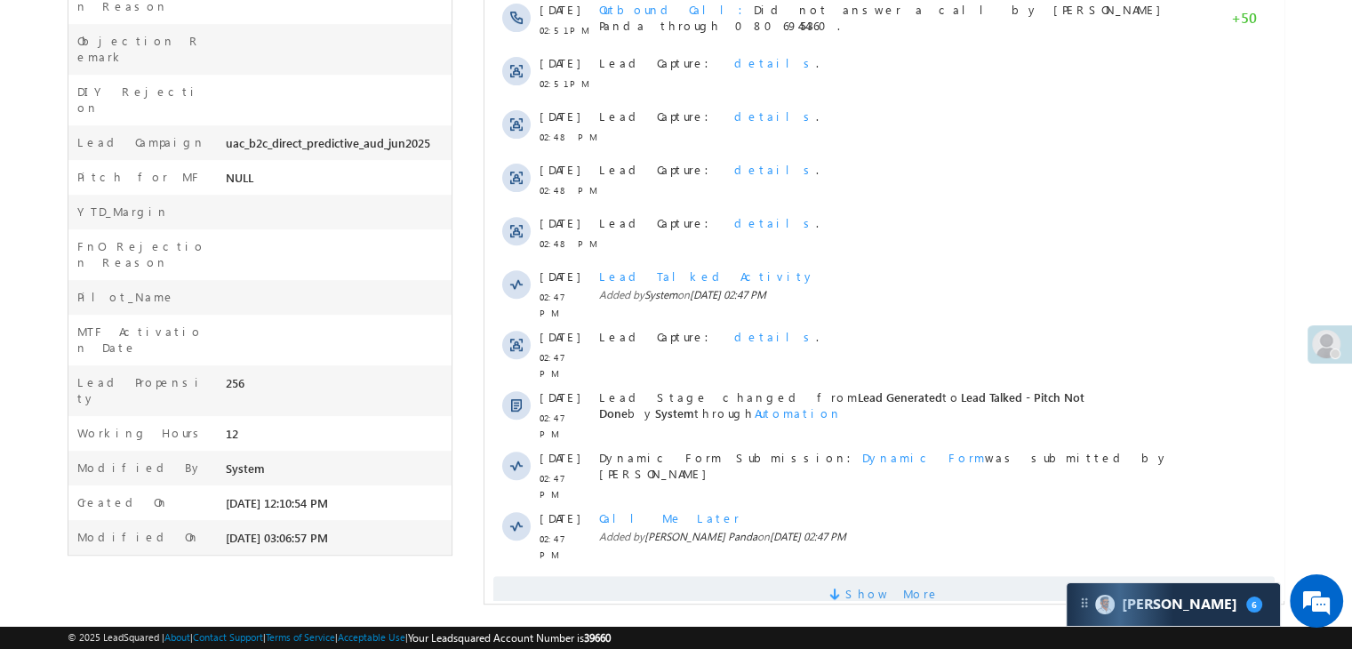
click at [875, 576] on span "Show More" at bounding box center [892, 594] width 94 height 36
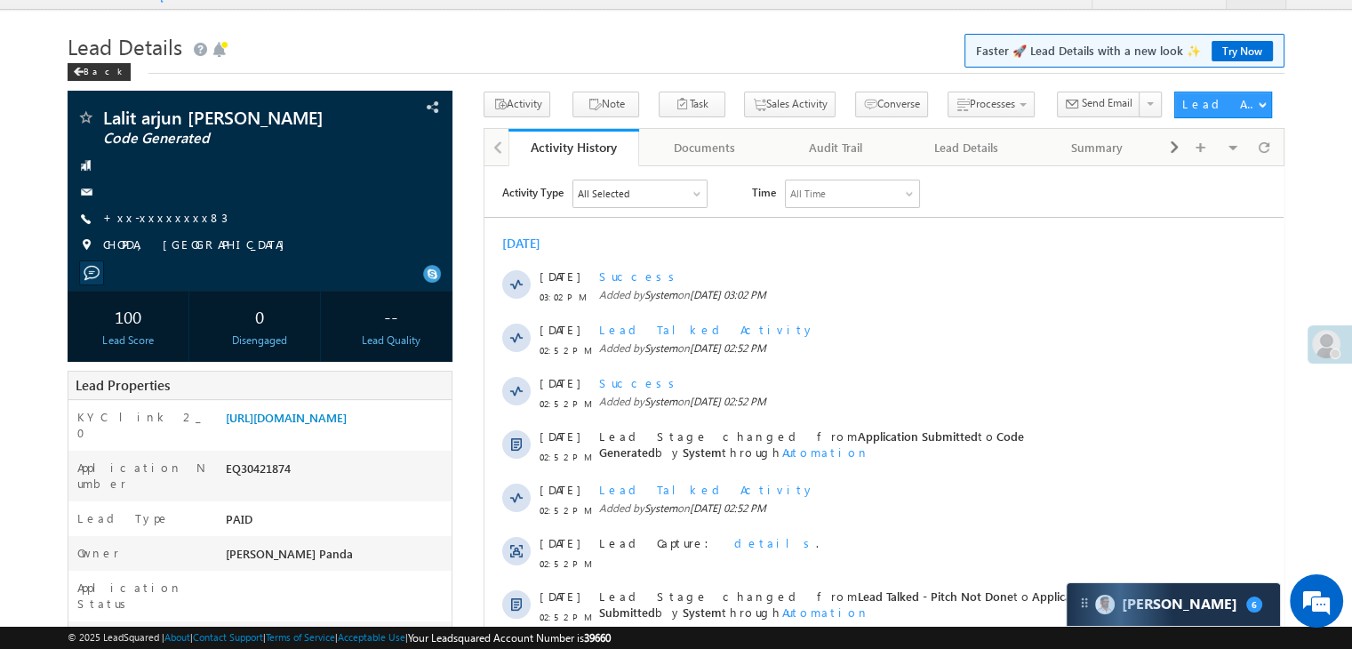
scroll to position [0, 0]
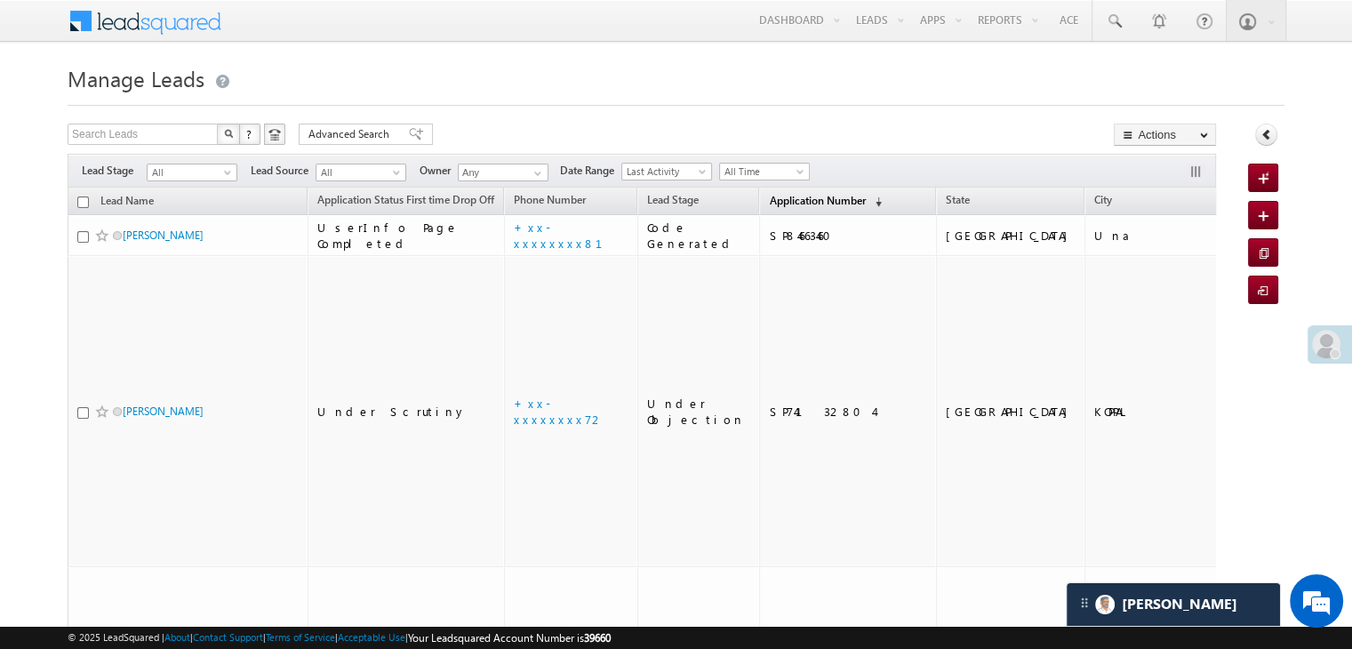
click at [765, 192] on link "Application Number (sorted descending)" at bounding box center [825, 201] width 131 height 23
